Goal: Entertainment & Leisure: Consume media (video, audio)

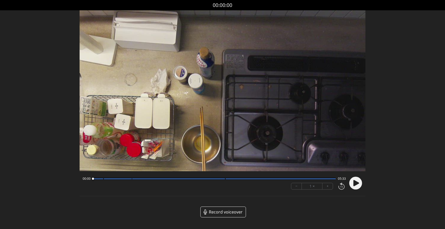
click at [358, 184] on circle at bounding box center [355, 183] width 13 height 13
click at [356, 180] on icon at bounding box center [356, 182] width 1 height 5
click at [216, 106] on video at bounding box center [223, 90] width 286 height 161
click at [211, 104] on video at bounding box center [223, 90] width 286 height 161
click at [260, 109] on video at bounding box center [223, 90] width 286 height 161
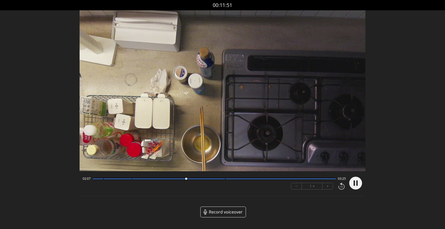
click at [238, 107] on video at bounding box center [223, 90] width 286 height 161
click at [438, 43] on div "Discard Recording? You will not be able to recover this once discarded. Cancel …" at bounding box center [222, 112] width 445 height 225
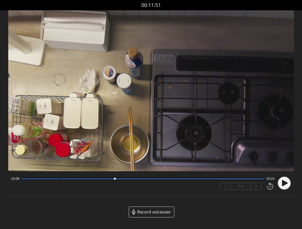
click at [206, 130] on video at bounding box center [151, 90] width 286 height 161
click at [287, 185] on circle at bounding box center [284, 183] width 13 height 13
click at [171, 135] on video at bounding box center [151, 90] width 286 height 161
click at [176, 160] on video at bounding box center [151, 90] width 286 height 161
click at [162, 178] on div at bounding box center [142, 178] width 243 height 3
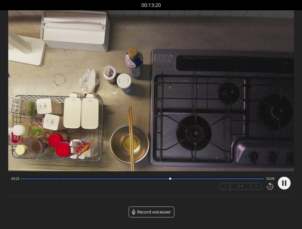
click at [187, 85] on video at bounding box center [151, 90] width 286 height 161
click at [282, 184] on circle at bounding box center [284, 183] width 13 height 13
click at [285, 185] on icon at bounding box center [285, 182] width 1 height 5
click at [243, 141] on video at bounding box center [151, 90] width 286 height 161
click at [285, 182] on icon at bounding box center [285, 183] width 6 height 6
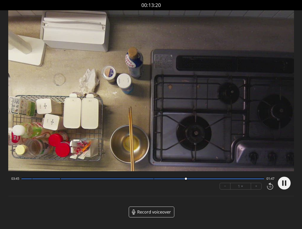
click at [285, 182] on circle at bounding box center [284, 183] width 13 height 13
click at [129, 78] on video at bounding box center [151, 90] width 286 height 161
